Goal: Check status: Check status

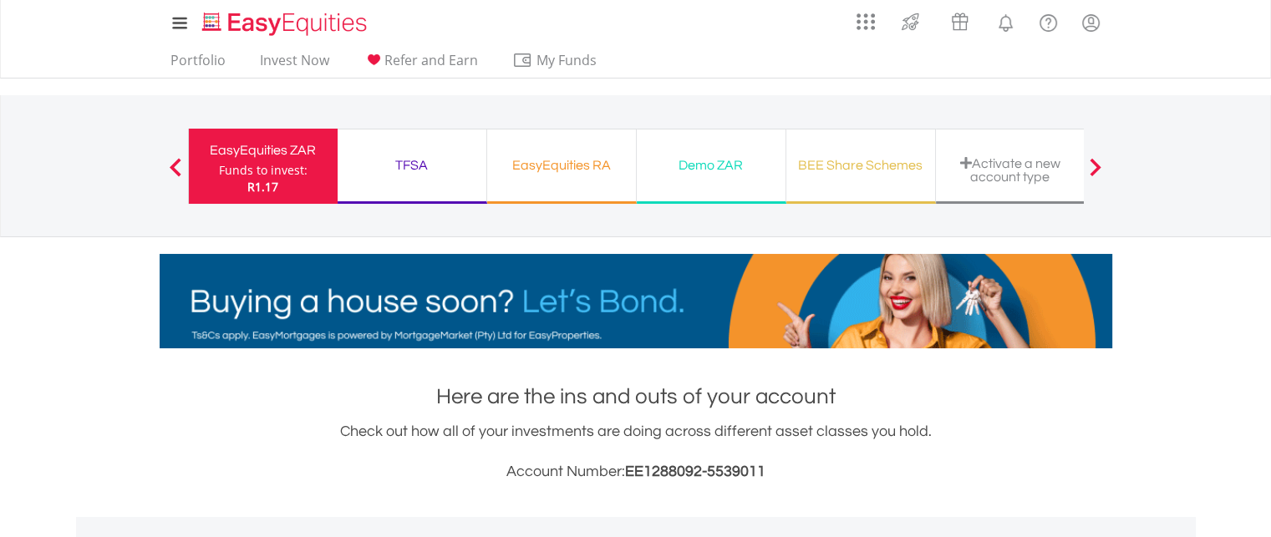
scroll to position [160, 317]
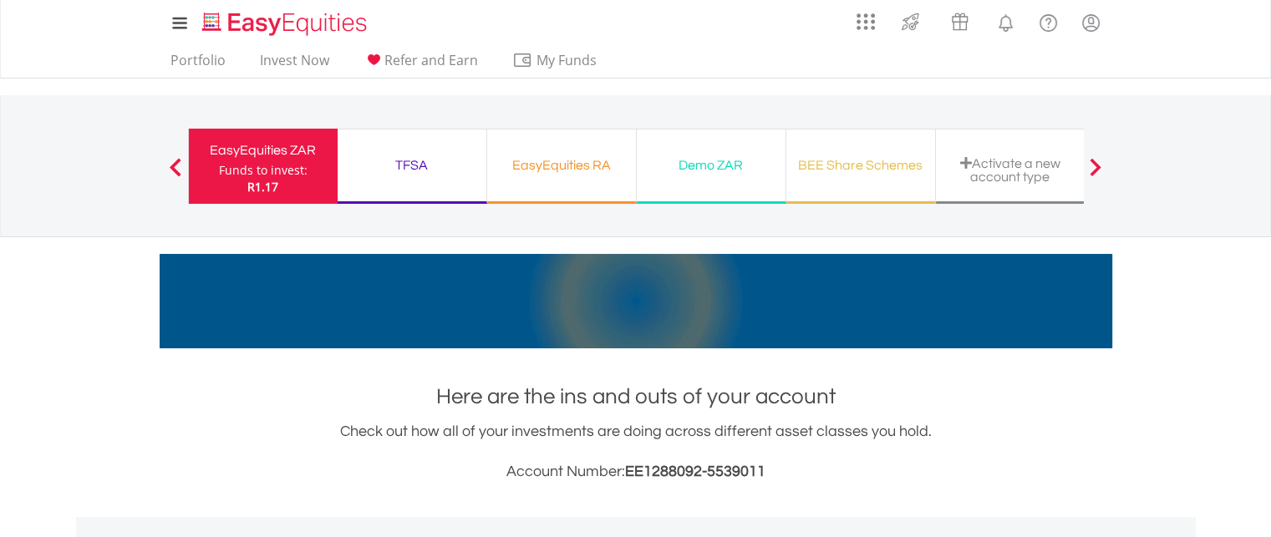
click at [551, 171] on div "EasyEquities RA" at bounding box center [561, 165] width 129 height 23
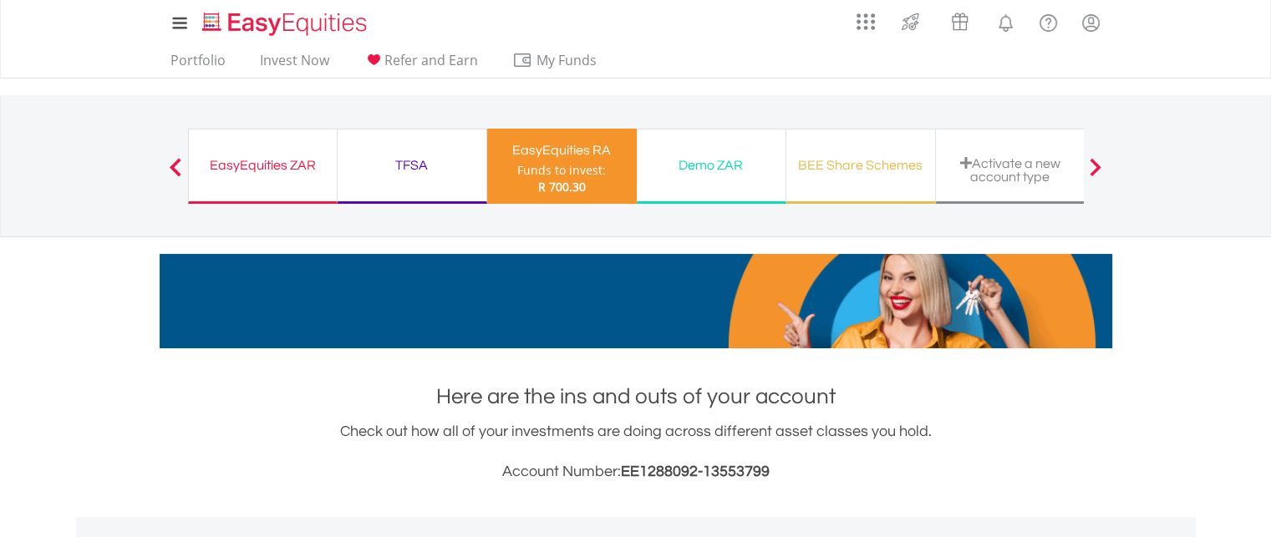
scroll to position [160, 317]
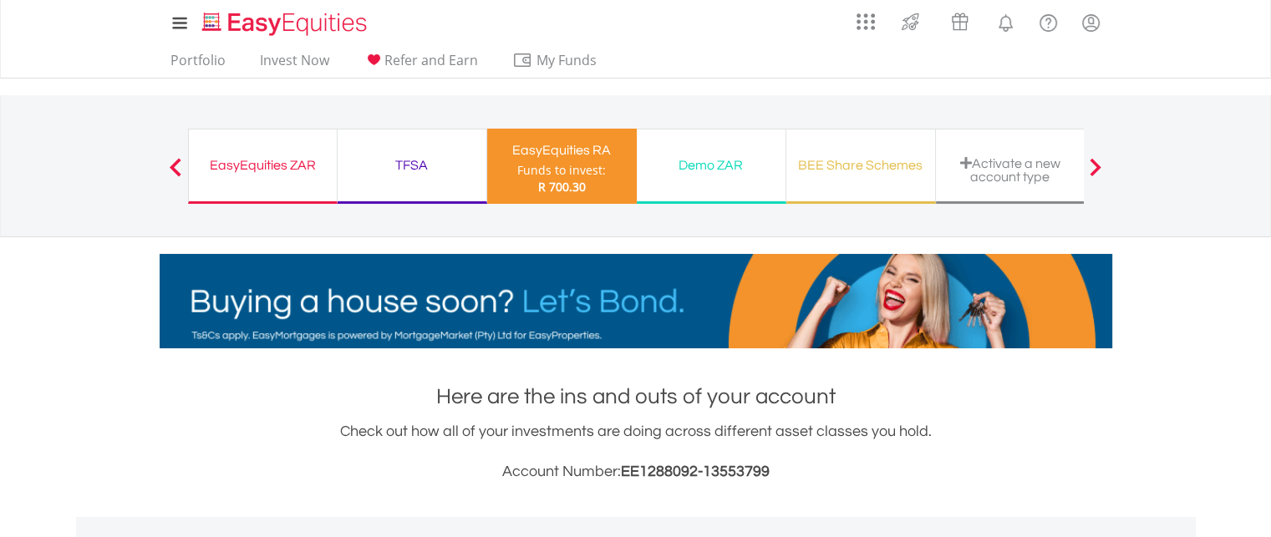
click at [421, 176] on div "TFSA" at bounding box center [412, 165] width 129 height 23
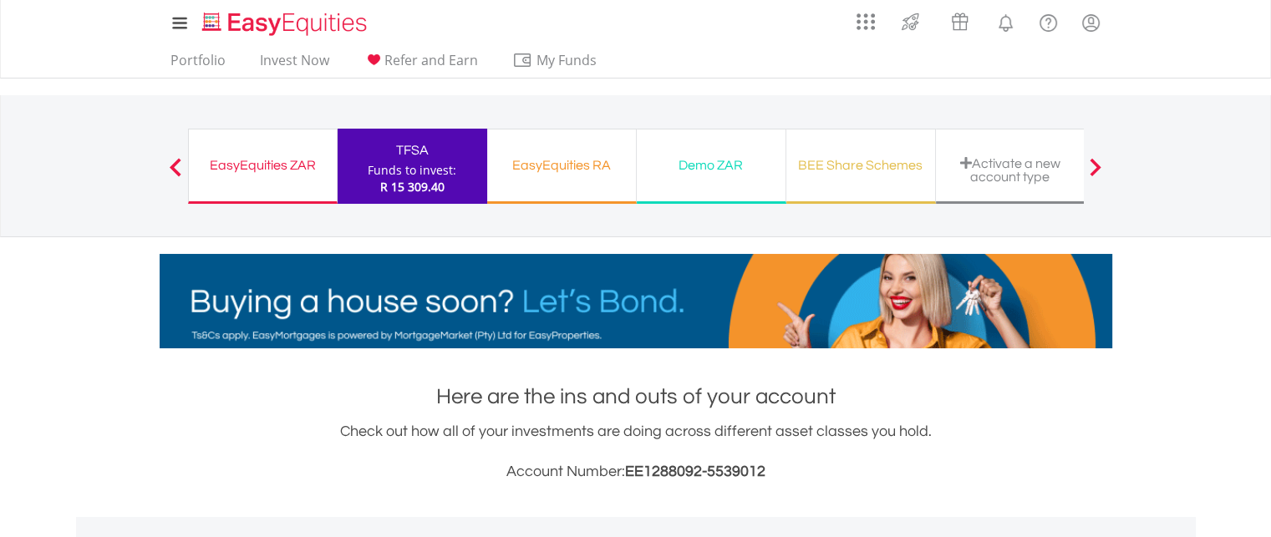
click at [248, 170] on div "EasyEquities ZAR" at bounding box center [263, 165] width 128 height 23
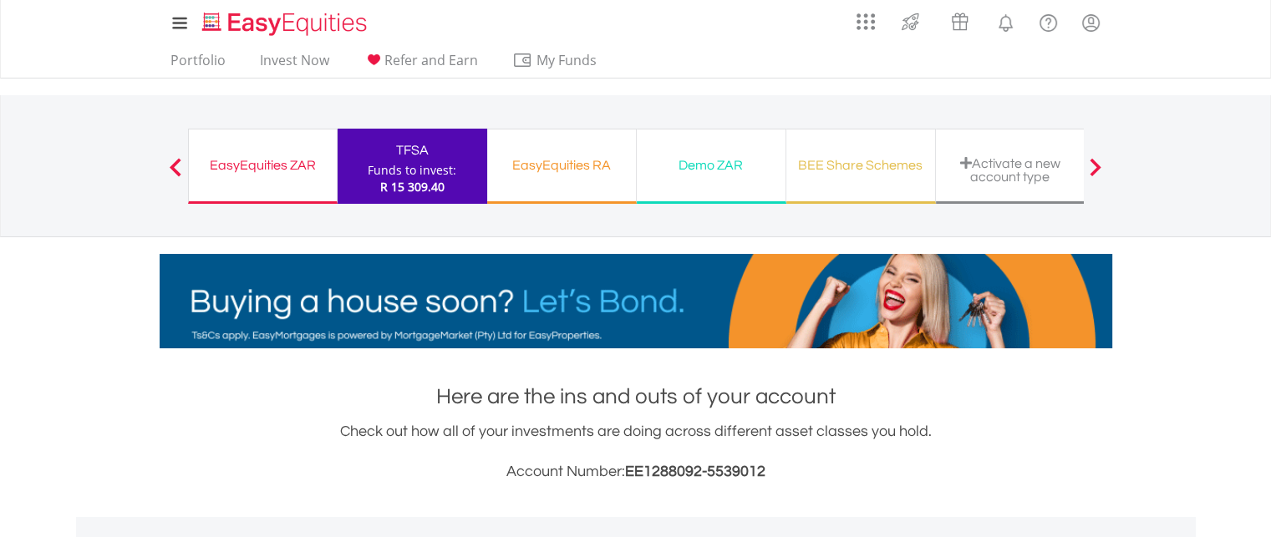
scroll to position [160, 317]
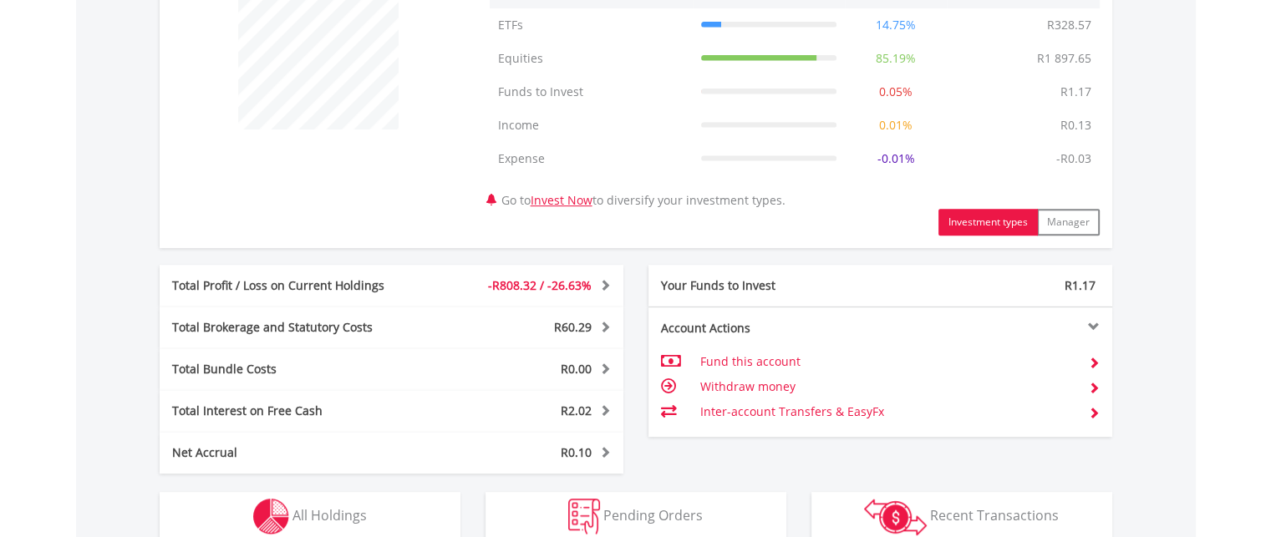
scroll to position [686, 0]
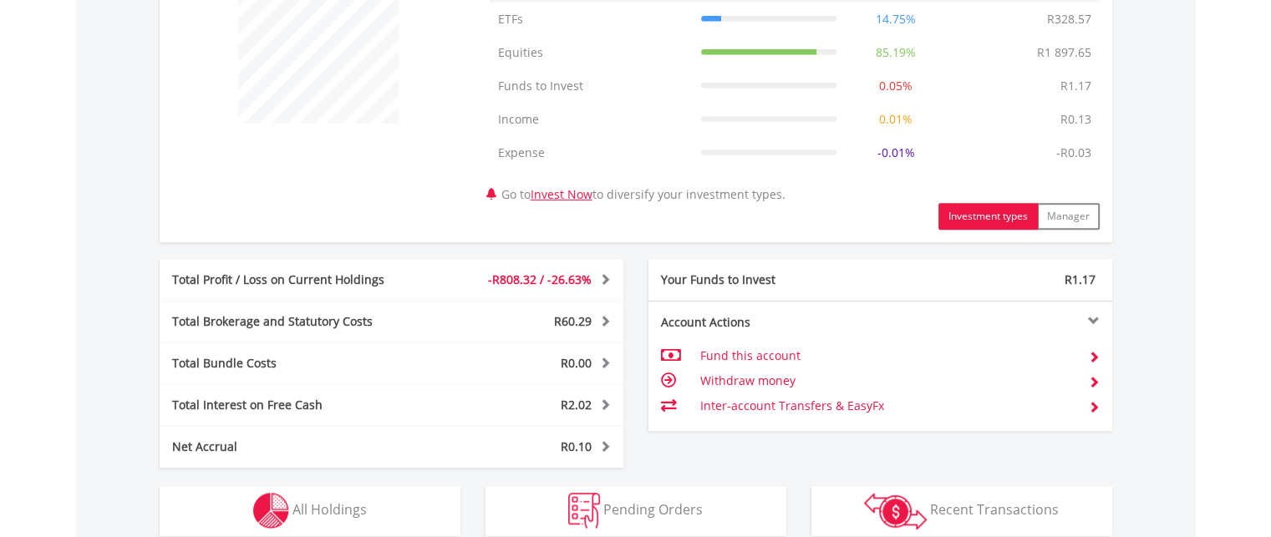
click at [537, 280] on span "-R808.32 / -26.63%" at bounding box center [540, 280] width 104 height 16
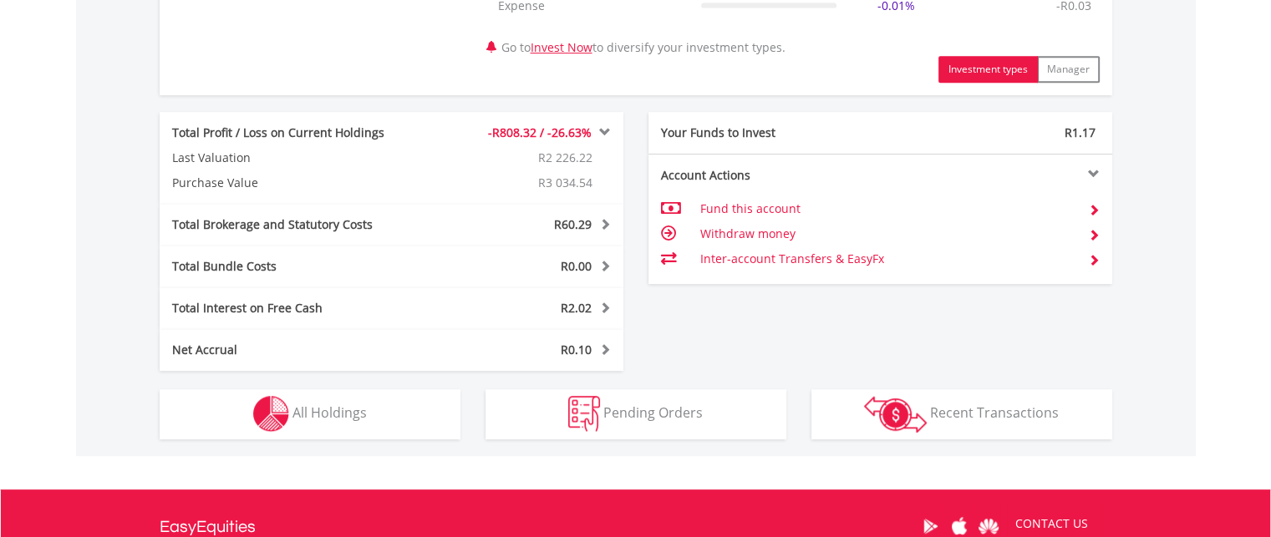
scroll to position [843, 0]
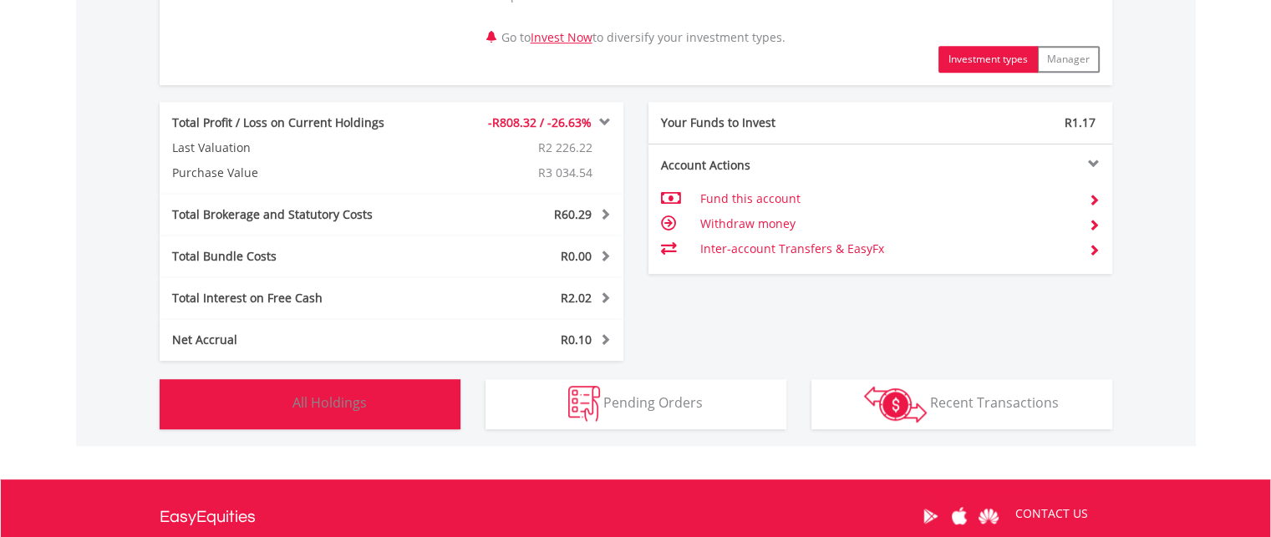
click at [298, 400] on span "All Holdings" at bounding box center [329, 402] width 74 height 18
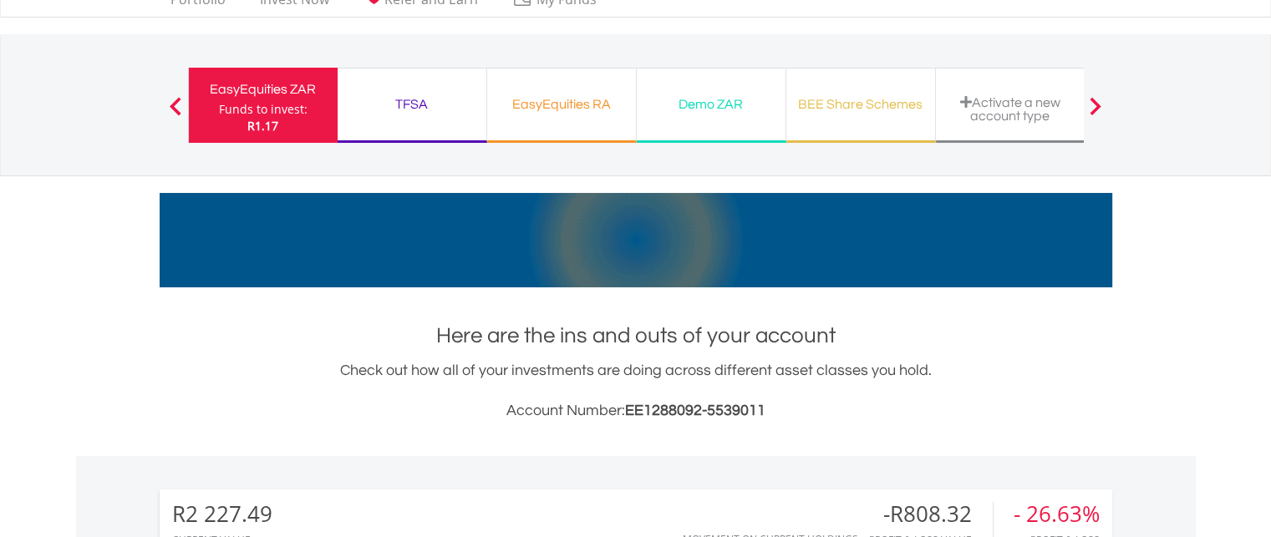
scroll to position [0, 0]
